Goal: Task Accomplishment & Management: Use online tool/utility

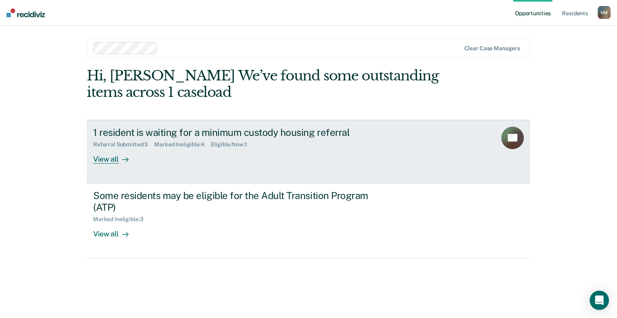
click at [261, 160] on div "1 resident is waiting for a minimum custody housing referral Referral Submitted…" at bounding box center [243, 145] width 301 height 37
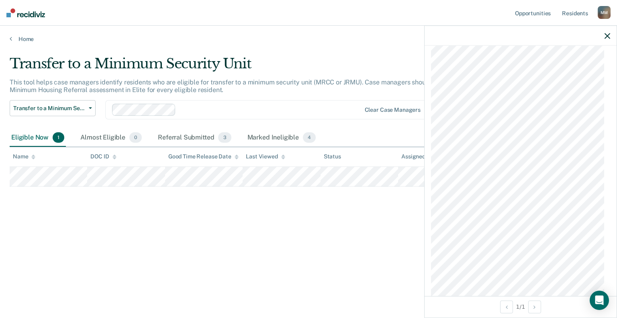
scroll to position [842, 0]
click at [413, 223] on div "Transfer to a Minimum Security Unit This tool helps case managers identify resi…" at bounding box center [309, 156] width 598 height 202
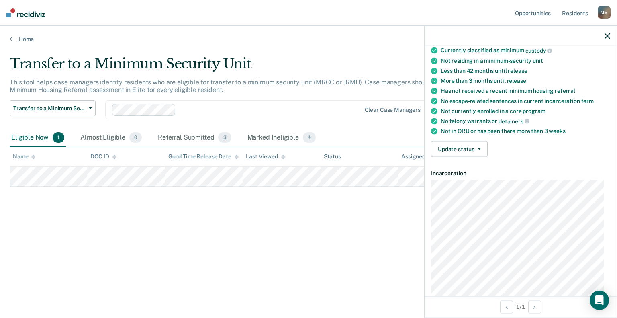
scroll to position [0, 0]
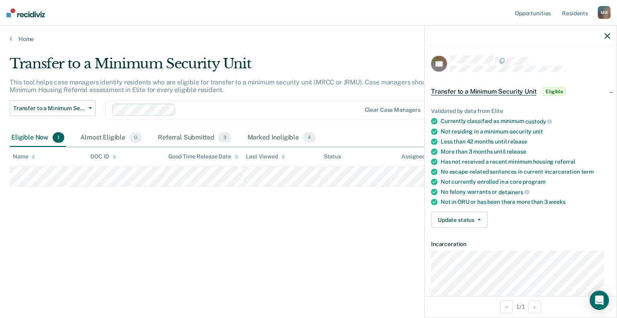
click at [389, 232] on div "Transfer to a Minimum Security Unit This tool helps case managers identify resi…" at bounding box center [309, 156] width 598 height 202
